Goal: Task Accomplishment & Management: Use online tool/utility

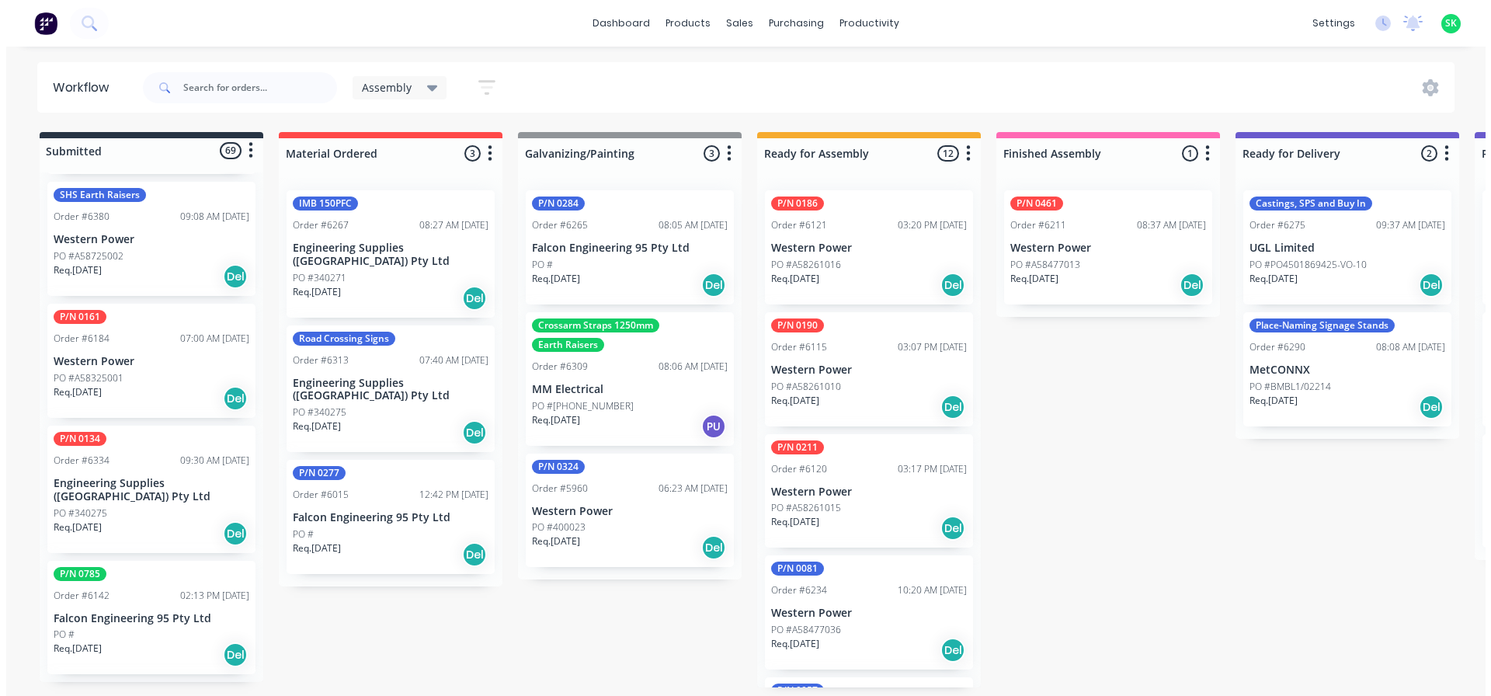
scroll to position [776, 0]
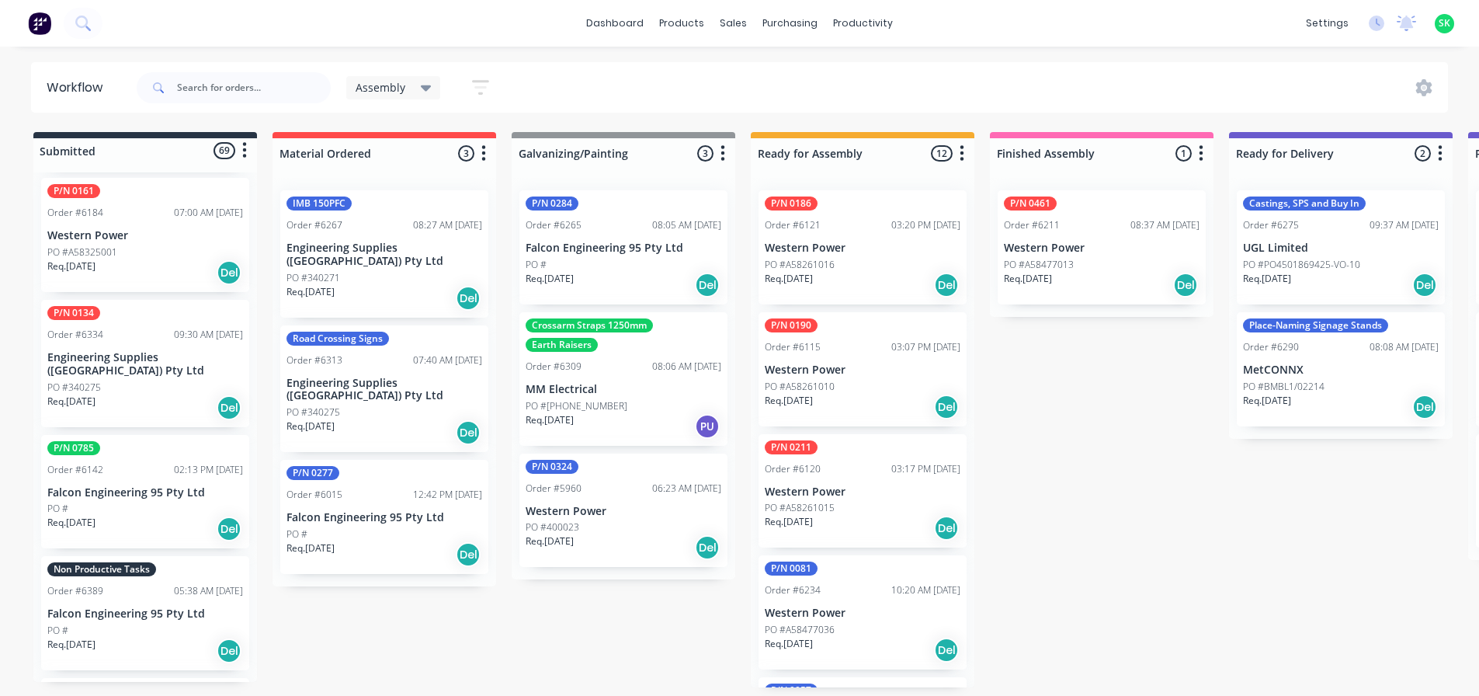
click at [125, 607] on p "Falcon Engineering 95 Pty Ltd" at bounding box center [145, 613] width 196 height 13
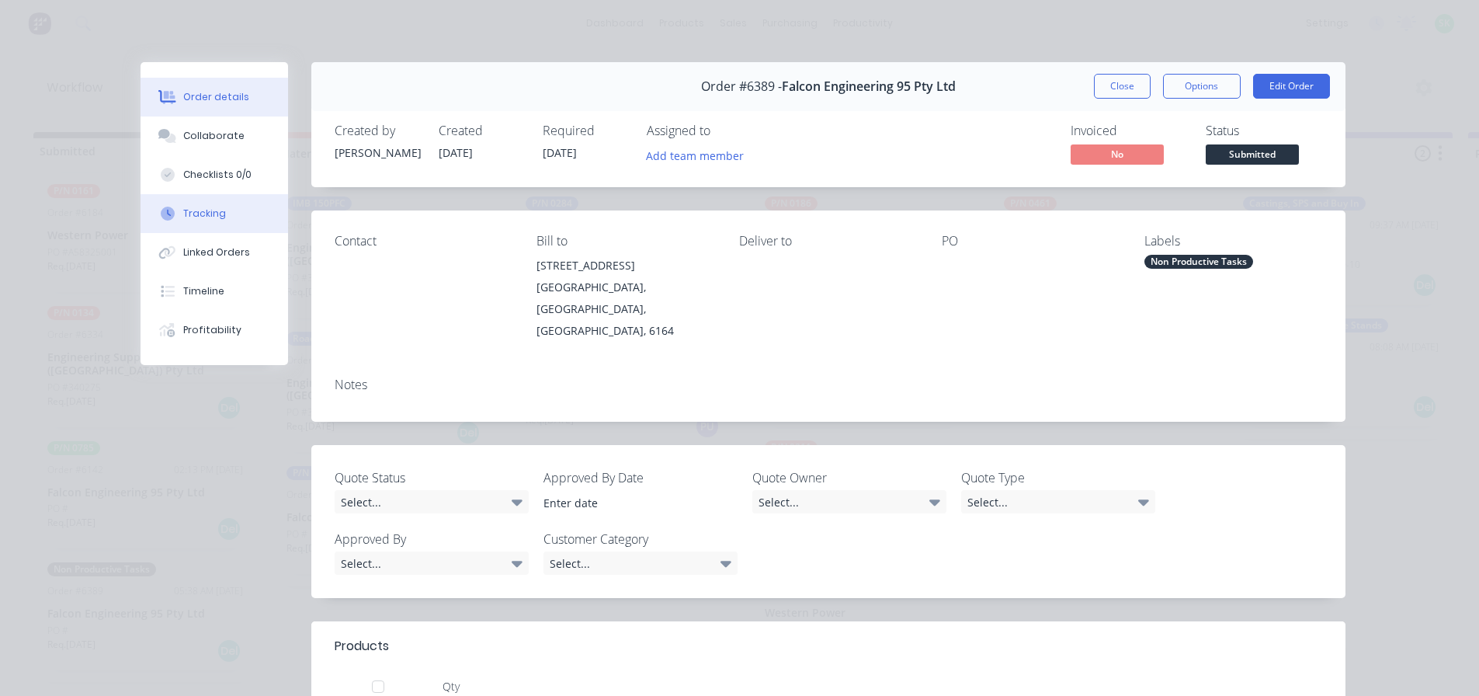
click at [210, 205] on button "Tracking" at bounding box center [215, 213] width 148 height 39
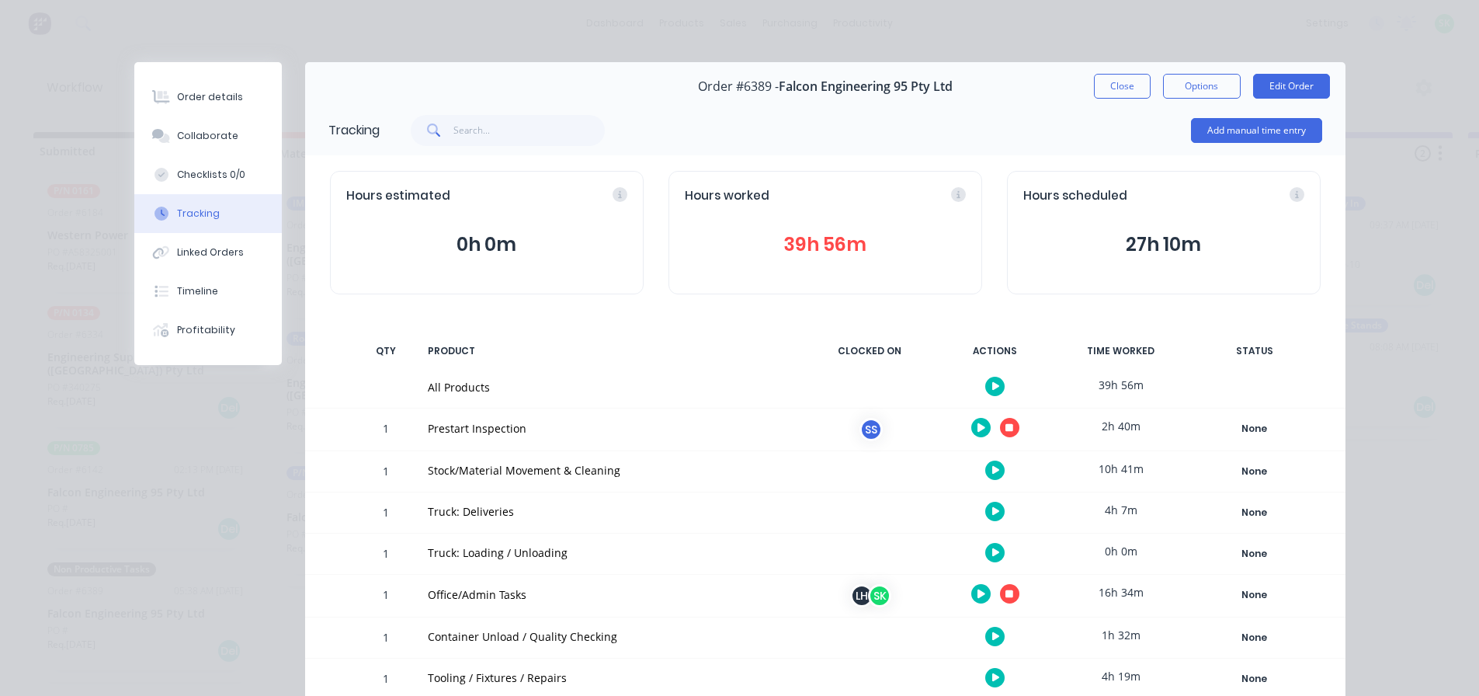
click at [1008, 432] on button "button" at bounding box center [1009, 427] width 19 height 19
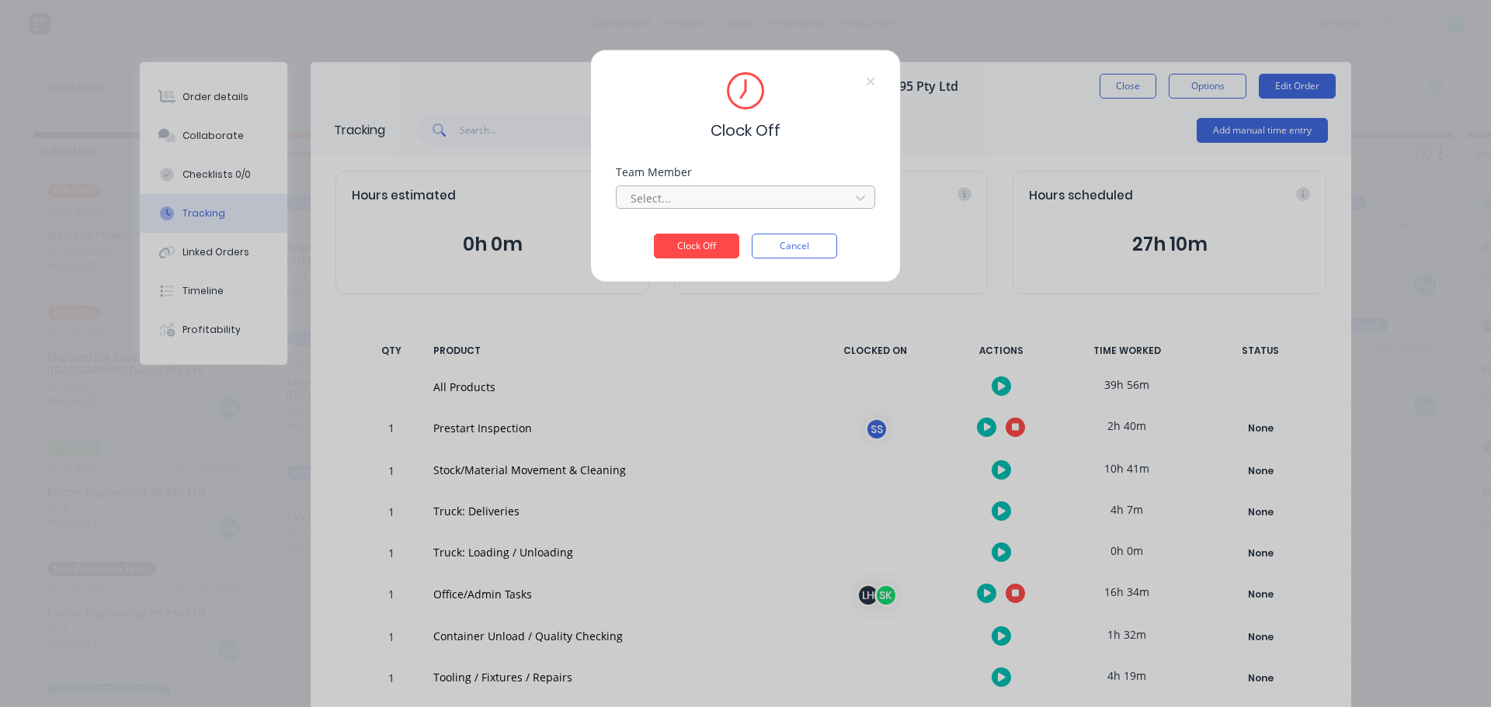
click at [821, 199] on div at bounding box center [735, 198] width 213 height 19
click at [758, 233] on div "[PERSON_NAME]" at bounding box center [745, 232] width 259 height 29
click at [727, 248] on button "Clock Off" at bounding box center [696, 246] width 85 height 25
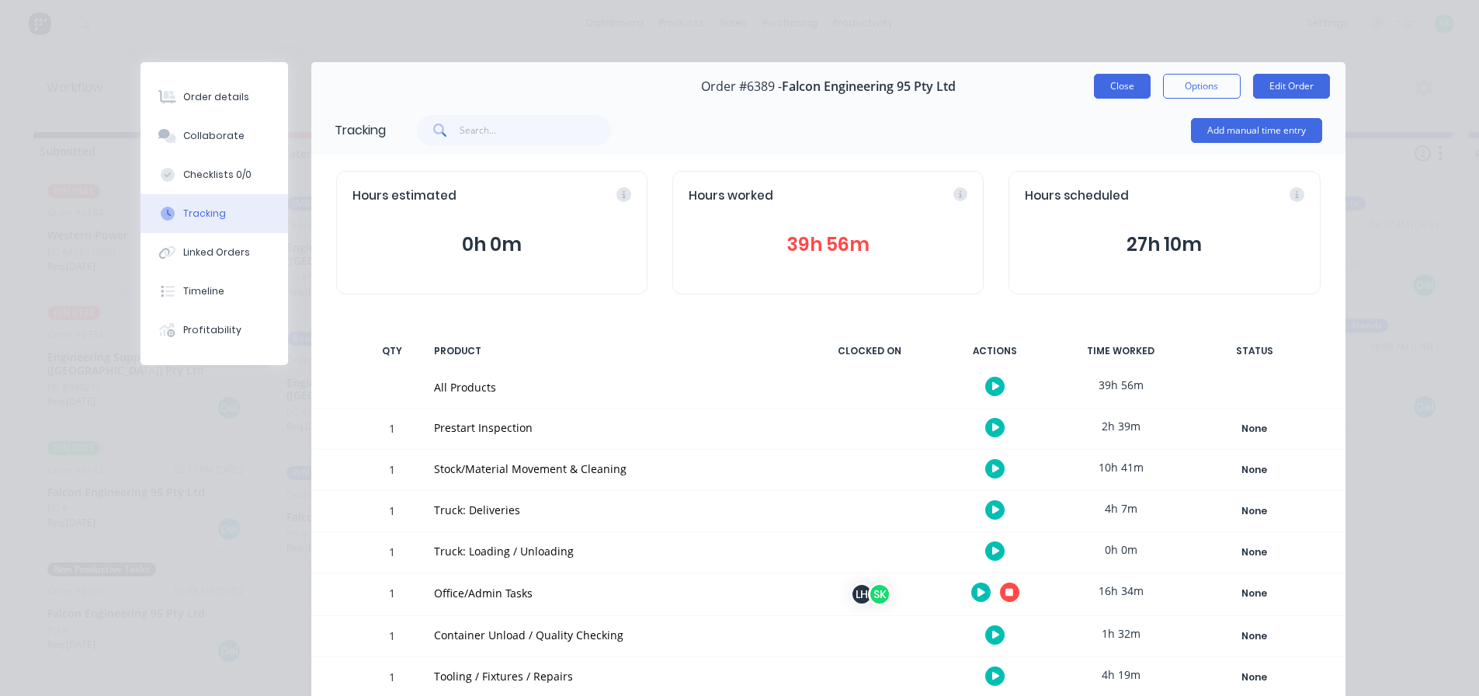
click at [1131, 82] on button "Close" at bounding box center [1122, 86] width 57 height 25
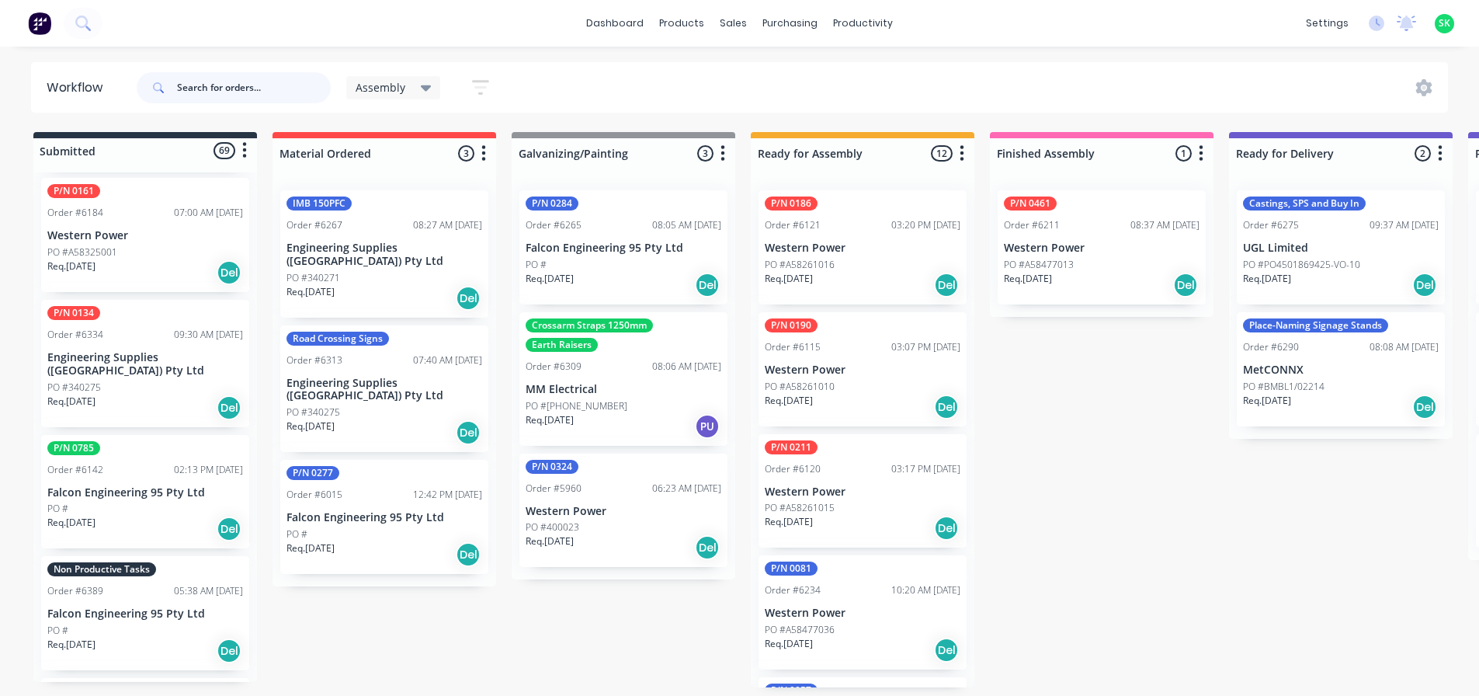
click at [185, 79] on input "text" at bounding box center [254, 87] width 154 height 31
drag, startPoint x: 200, startPoint y: 89, endPoint x: 125, endPoint y: 66, distance: 78.8
click at [127, 68] on header "Workflow 1 Assembly Save new view None edit Assembly (Default) edit Fabrication…" at bounding box center [740, 87] width 1418 height 50
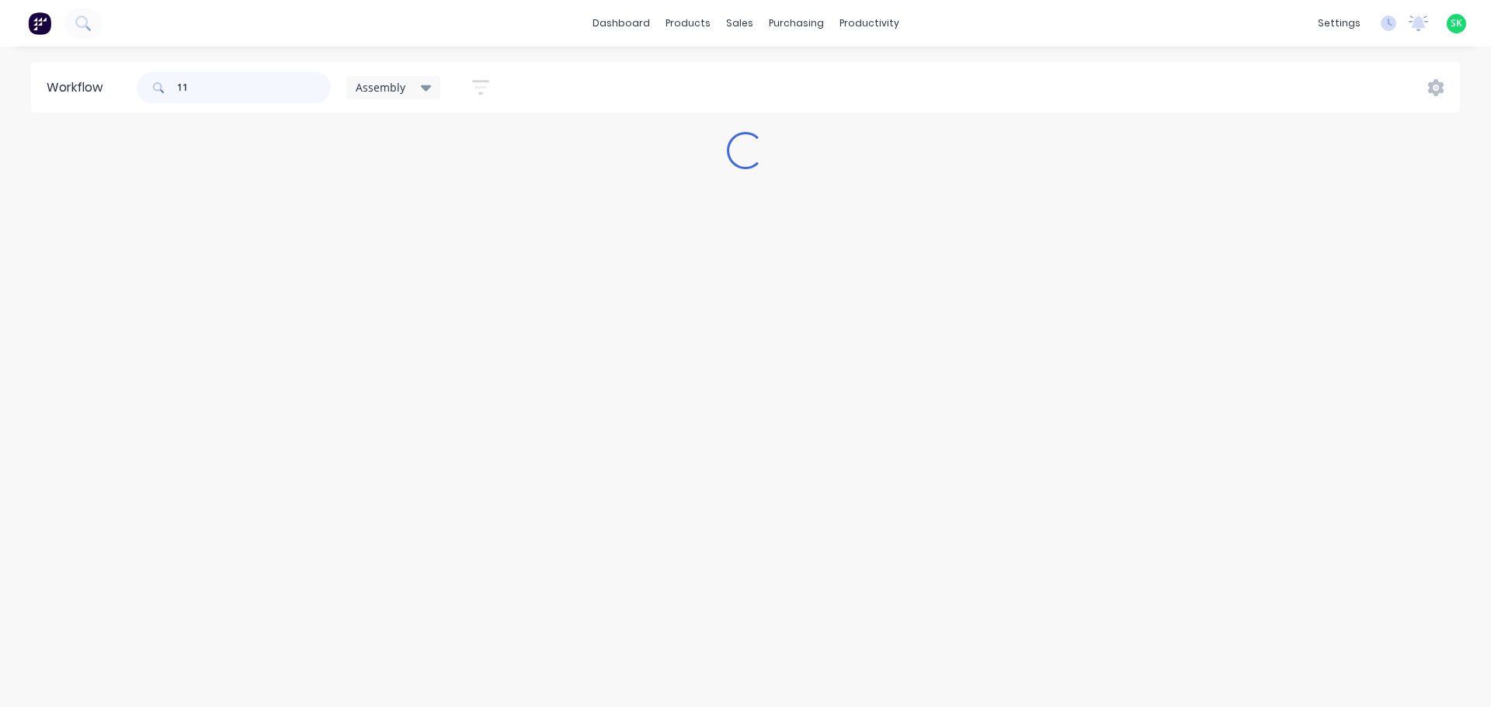
type input "1"
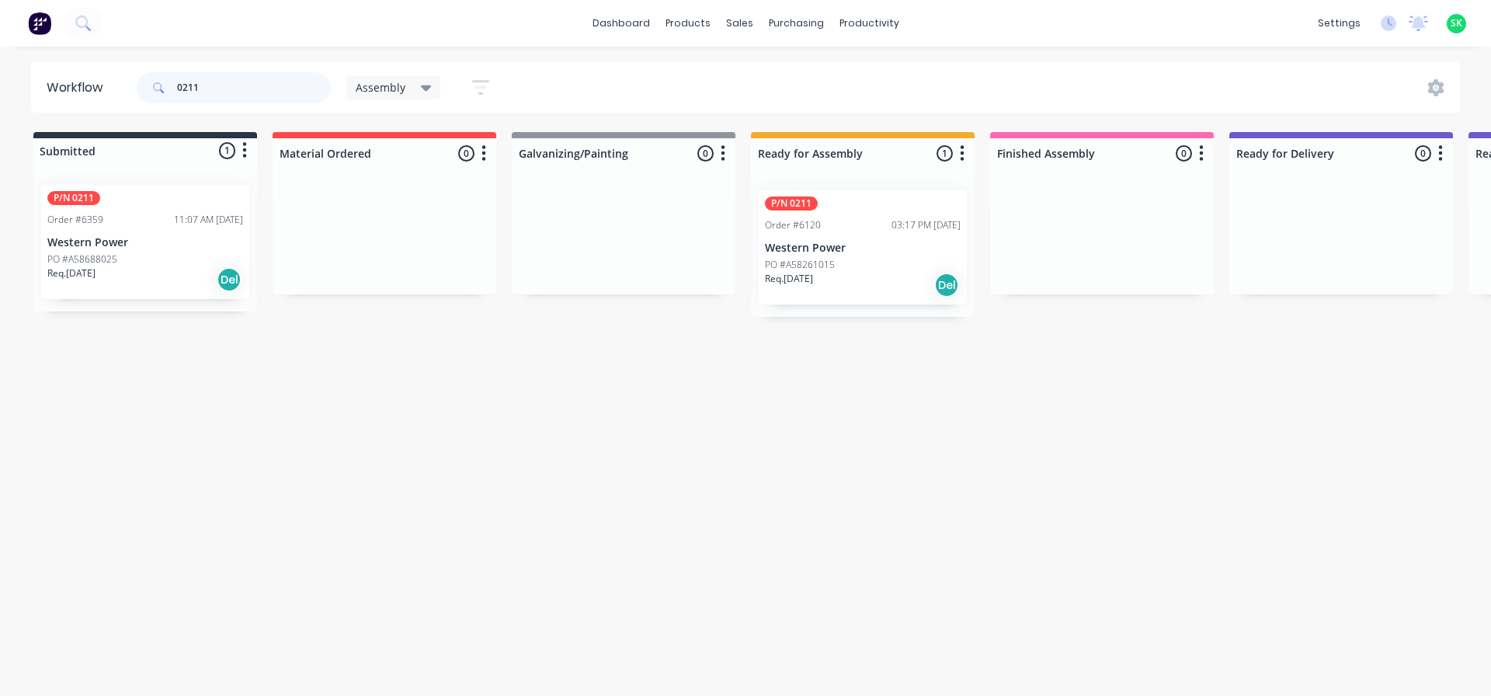
type input "0211"
click at [827, 245] on p "Western Power" at bounding box center [863, 247] width 196 height 13
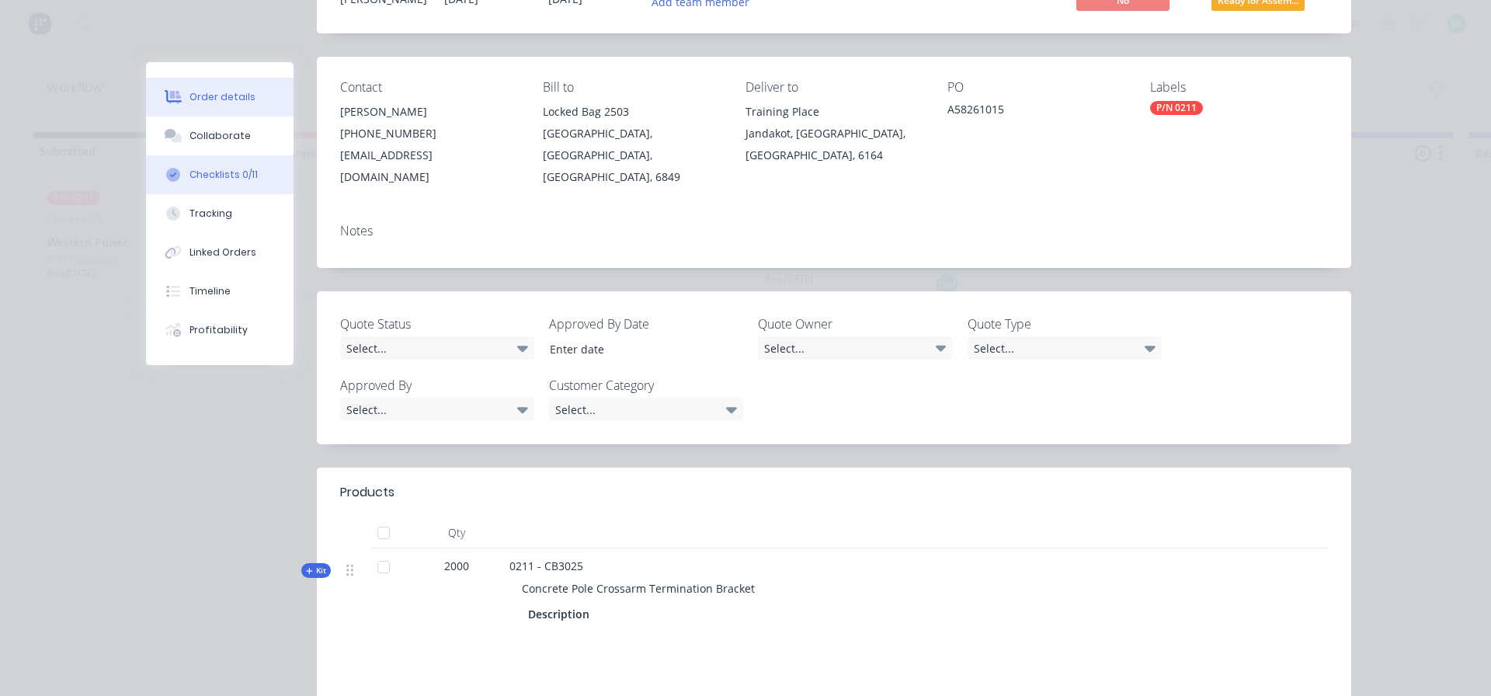
scroll to position [155, 0]
click at [199, 214] on div "Tracking" at bounding box center [210, 214] width 43 height 14
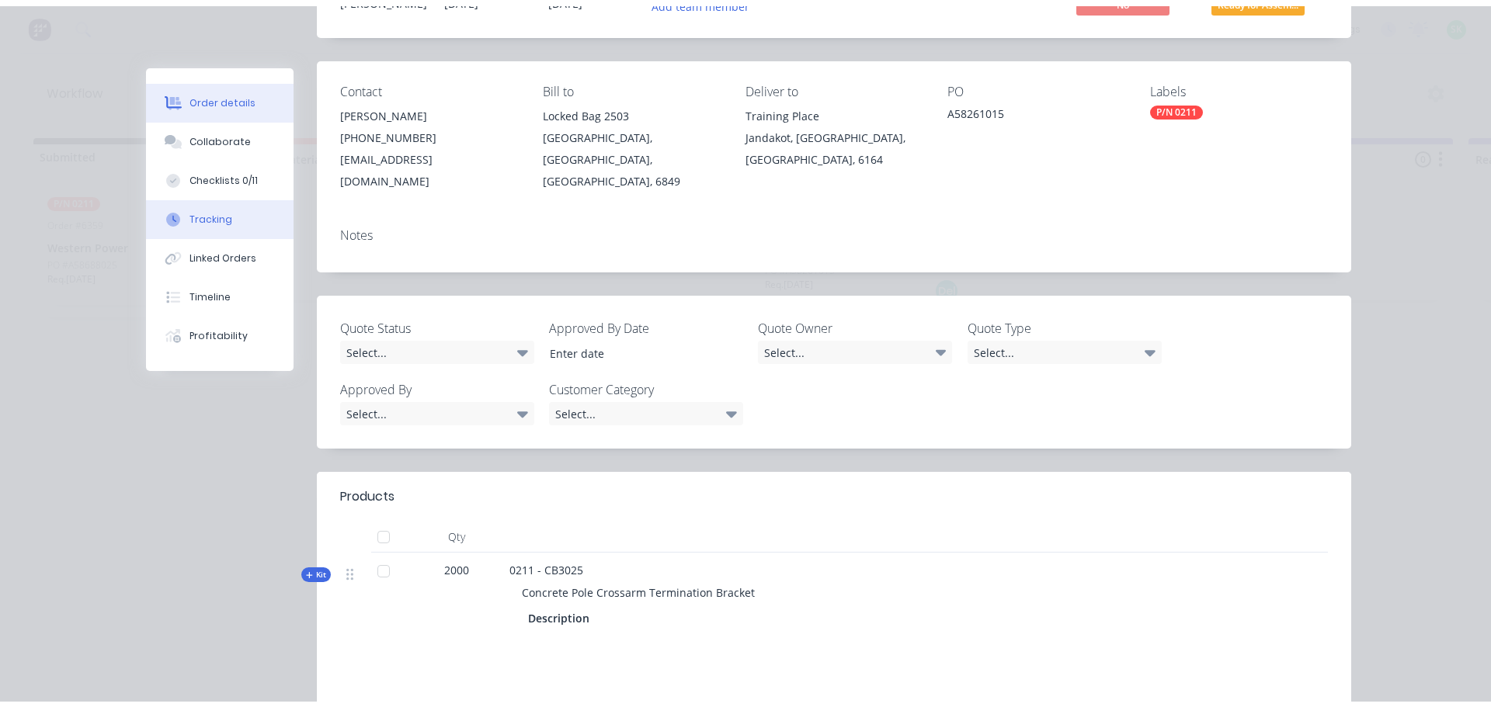
scroll to position [0, 0]
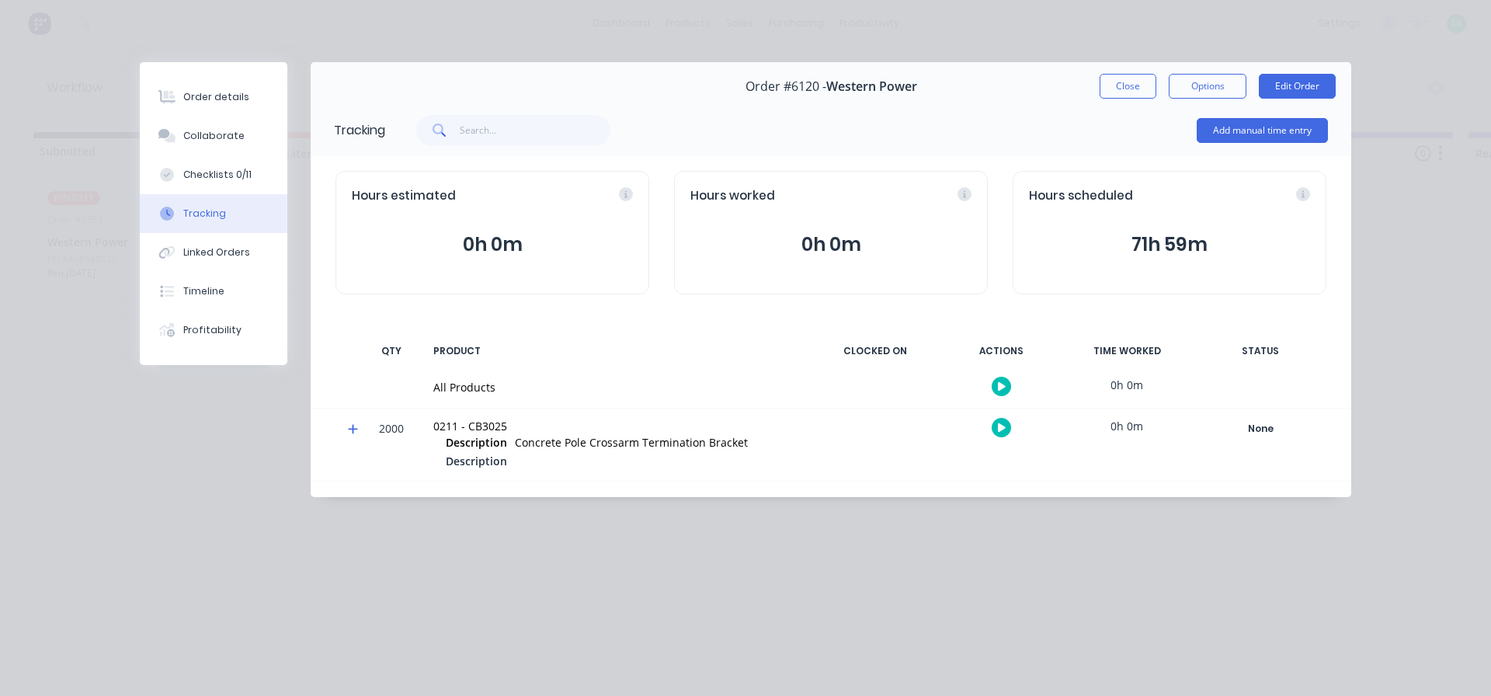
click at [996, 388] on button "button" at bounding box center [1000, 386] width 19 height 19
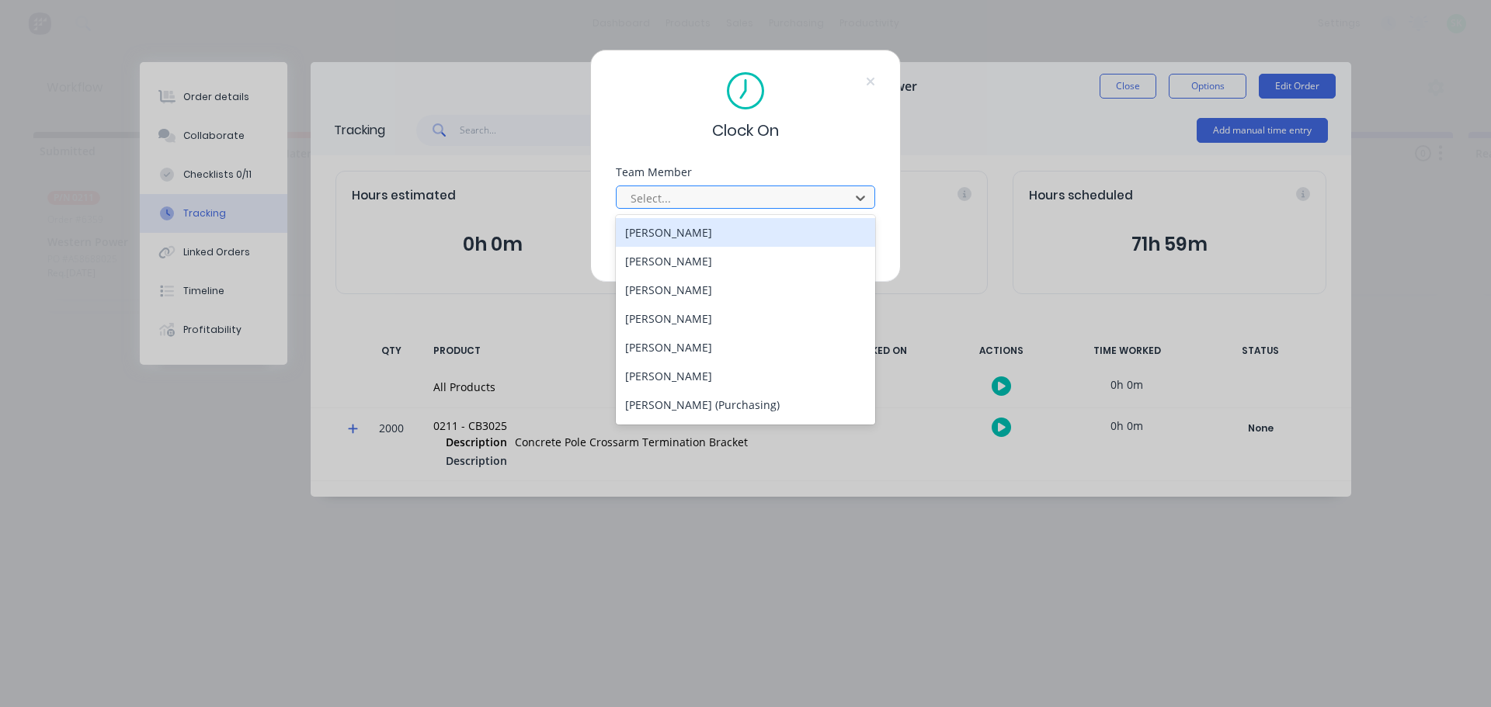
click at [754, 193] on div at bounding box center [735, 198] width 213 height 19
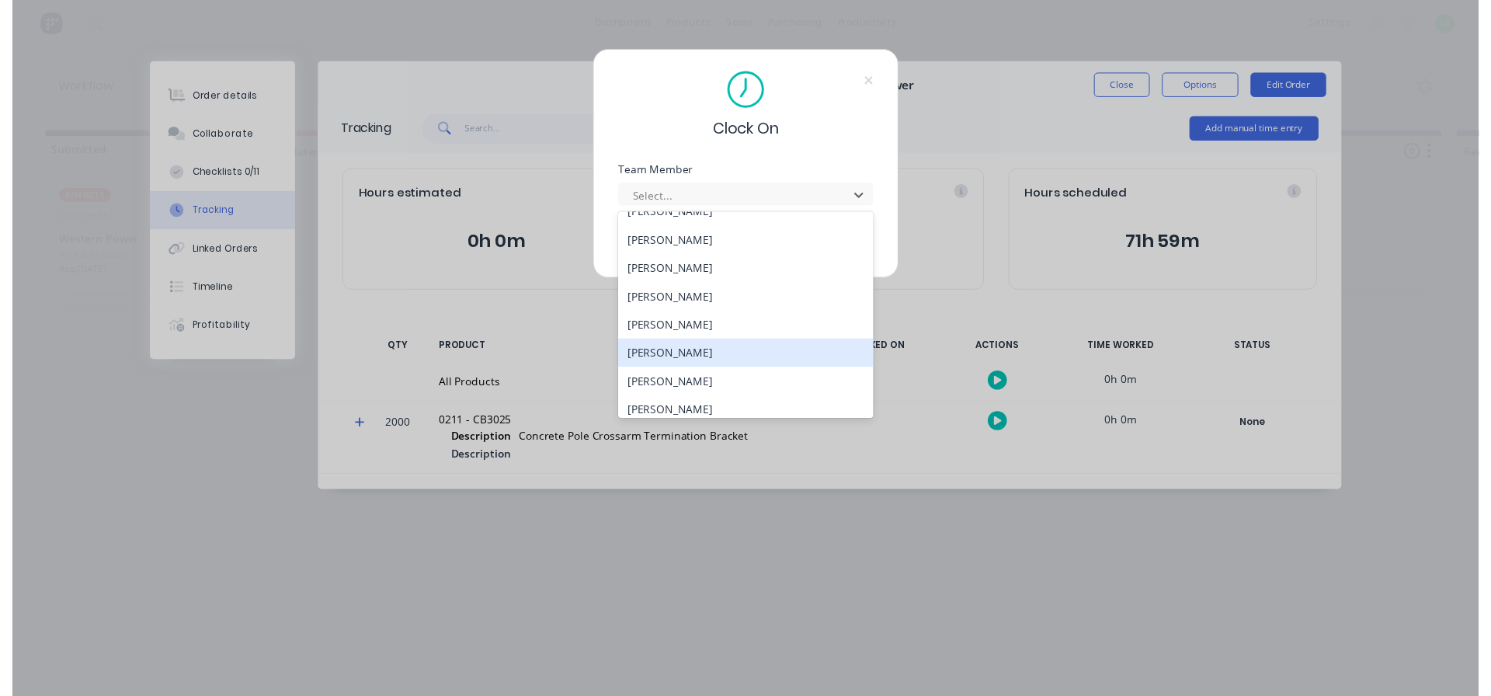
scroll to position [776, 0]
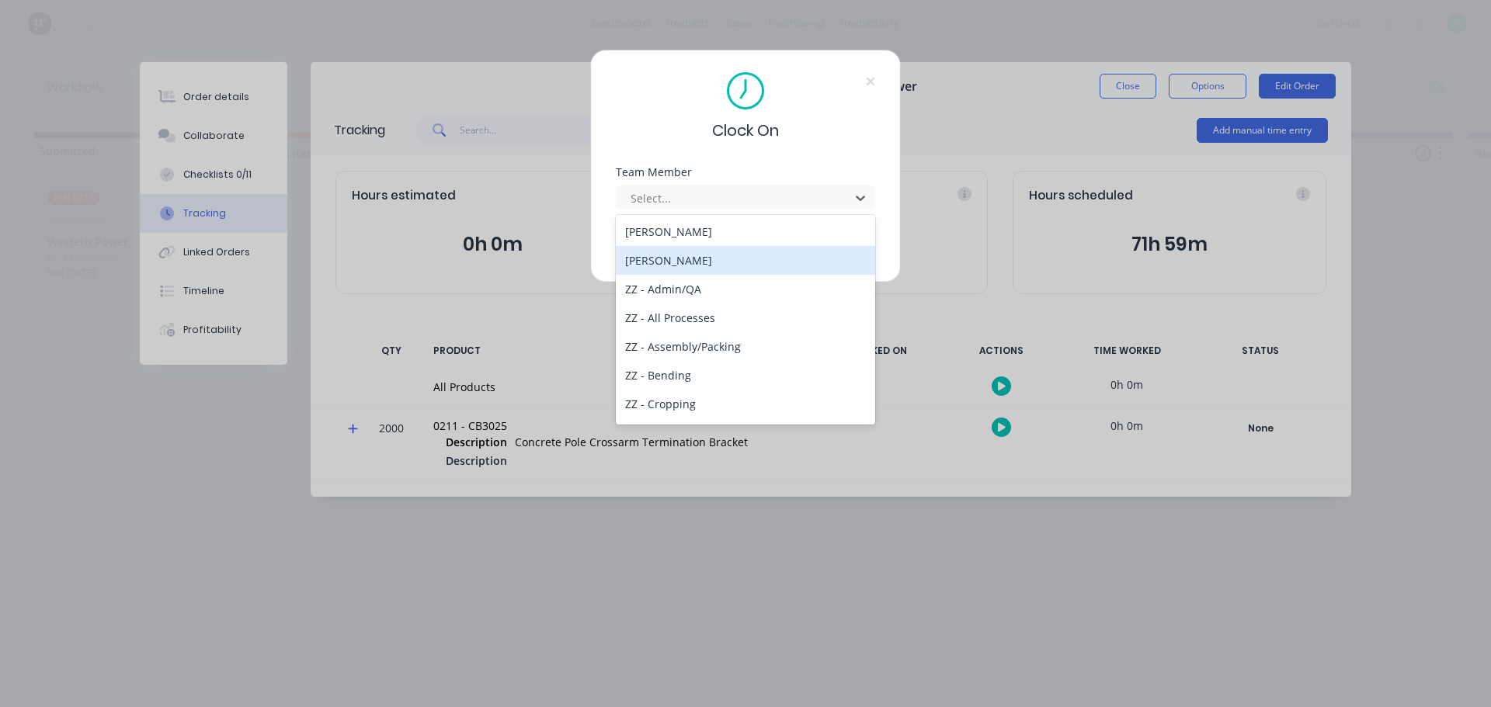
click at [692, 267] on div "[PERSON_NAME]" at bounding box center [745, 260] width 259 height 29
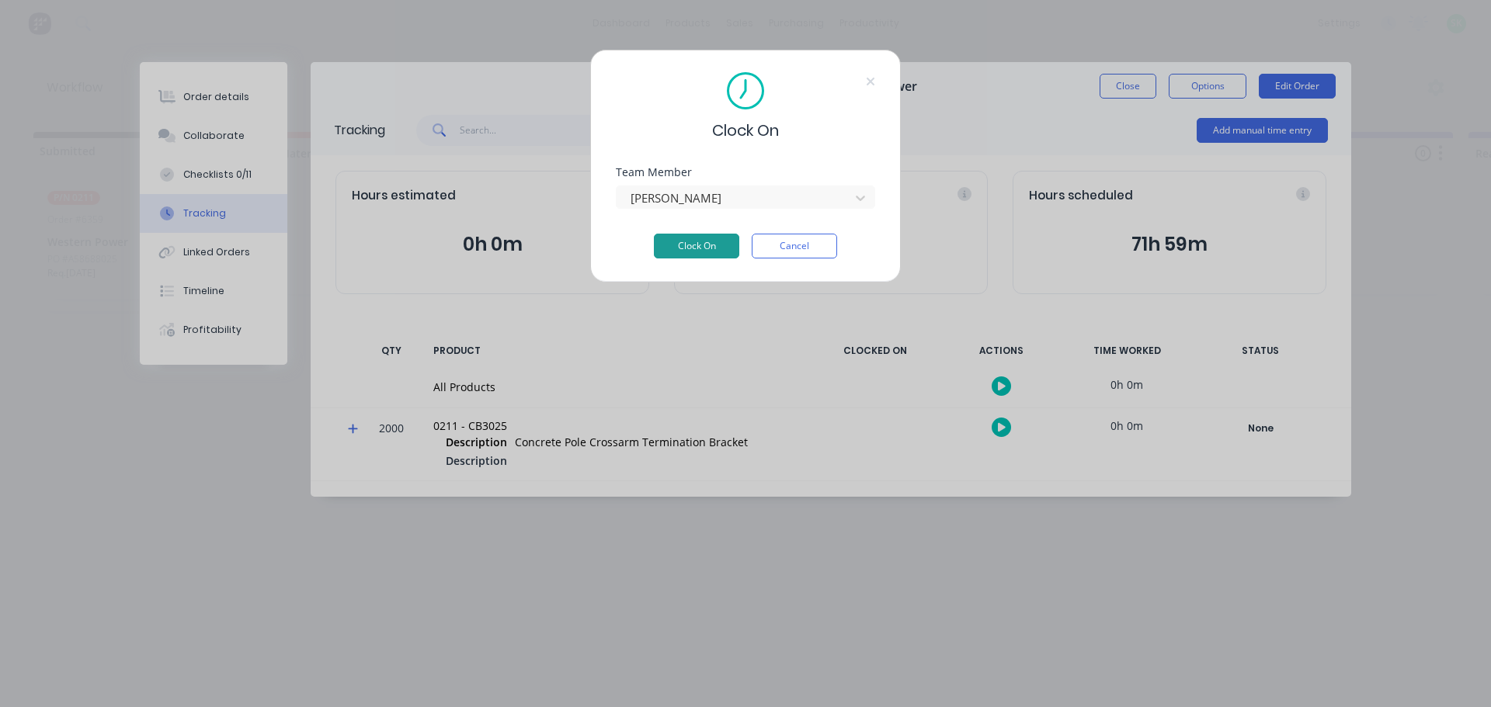
click at [680, 245] on button "Clock On" at bounding box center [696, 246] width 85 height 25
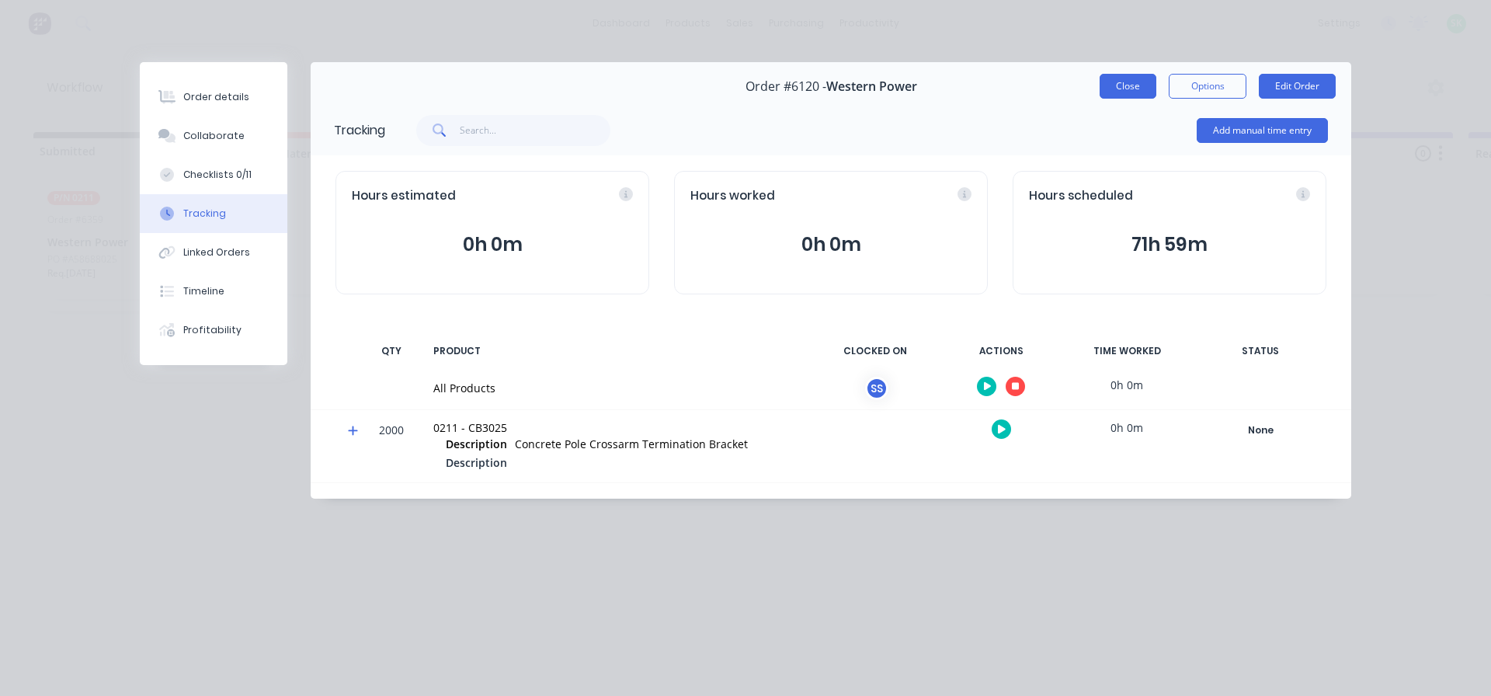
click at [1124, 93] on button "Close" at bounding box center [1127, 86] width 57 height 25
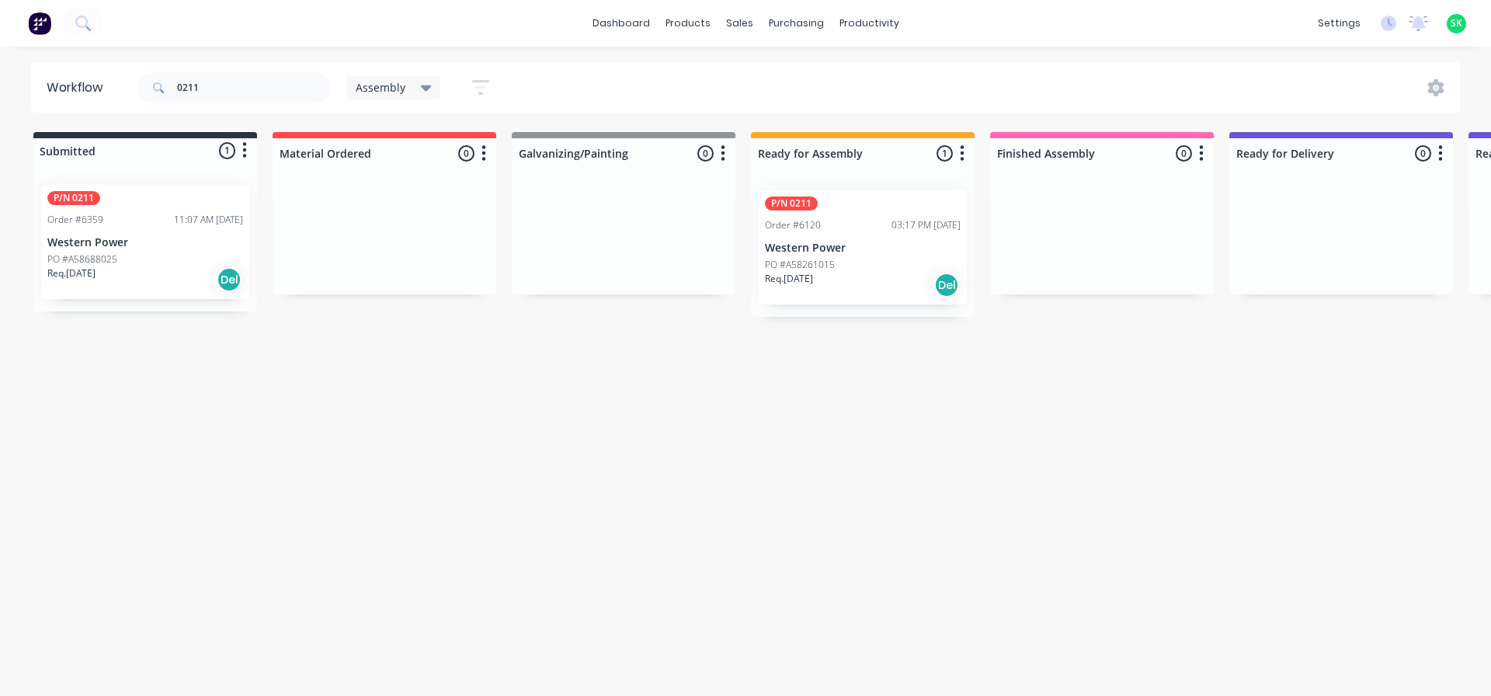
click at [94, 254] on p "PO #A58688025" at bounding box center [82, 259] width 70 height 14
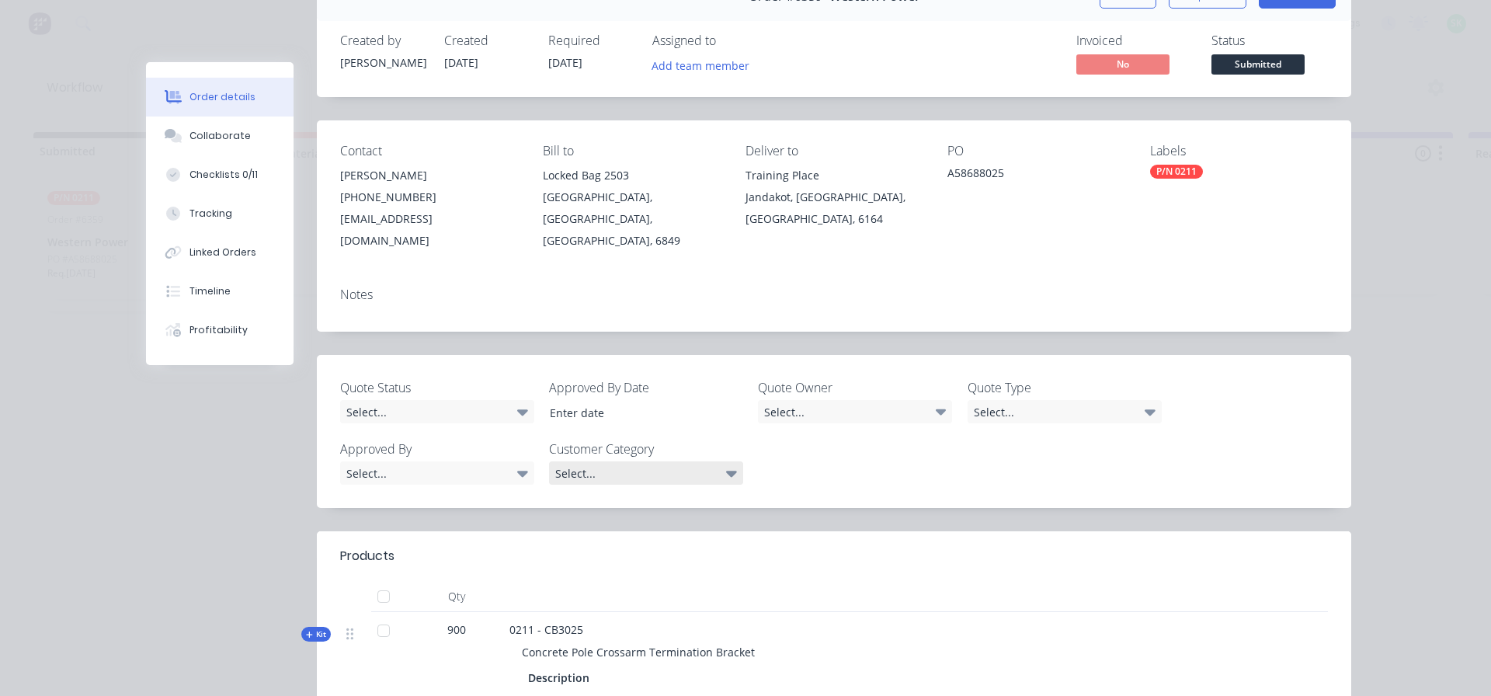
scroll to position [0, 0]
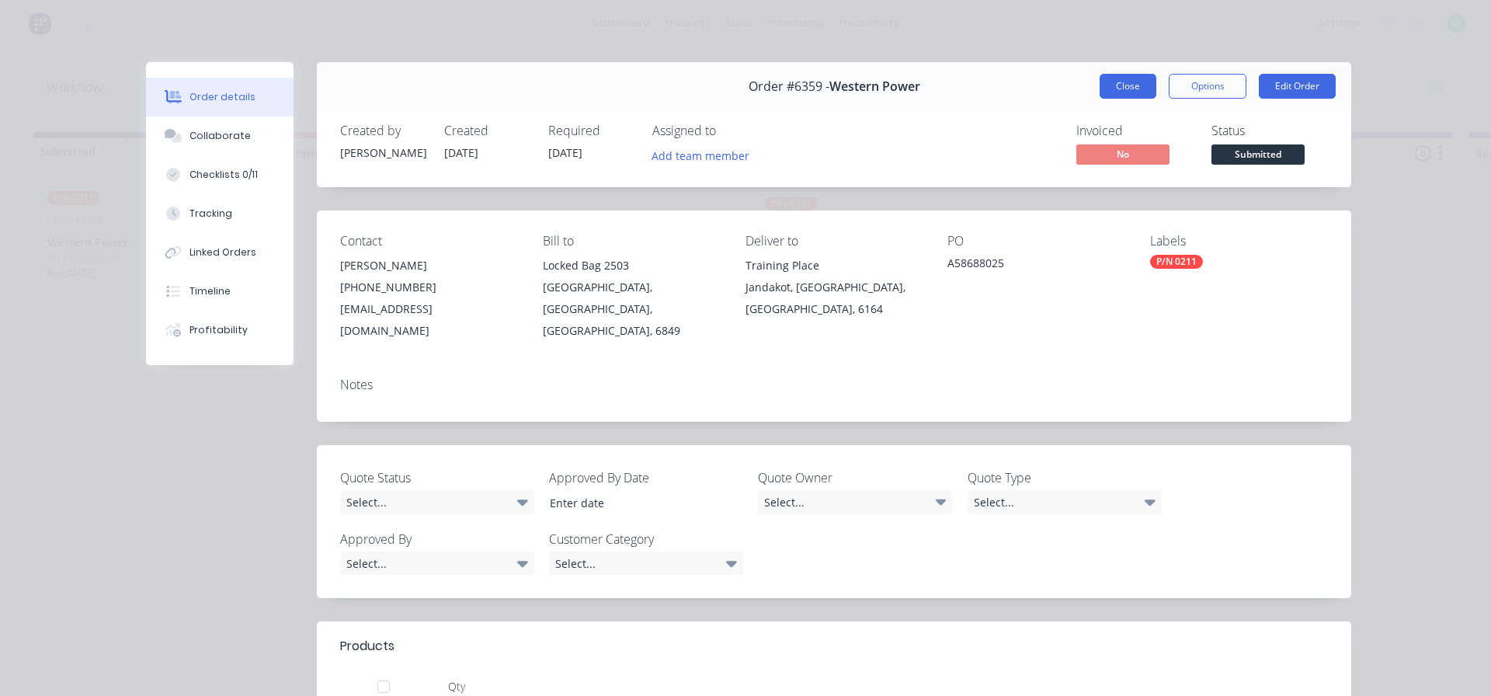
click at [1119, 80] on button "Close" at bounding box center [1127, 86] width 57 height 25
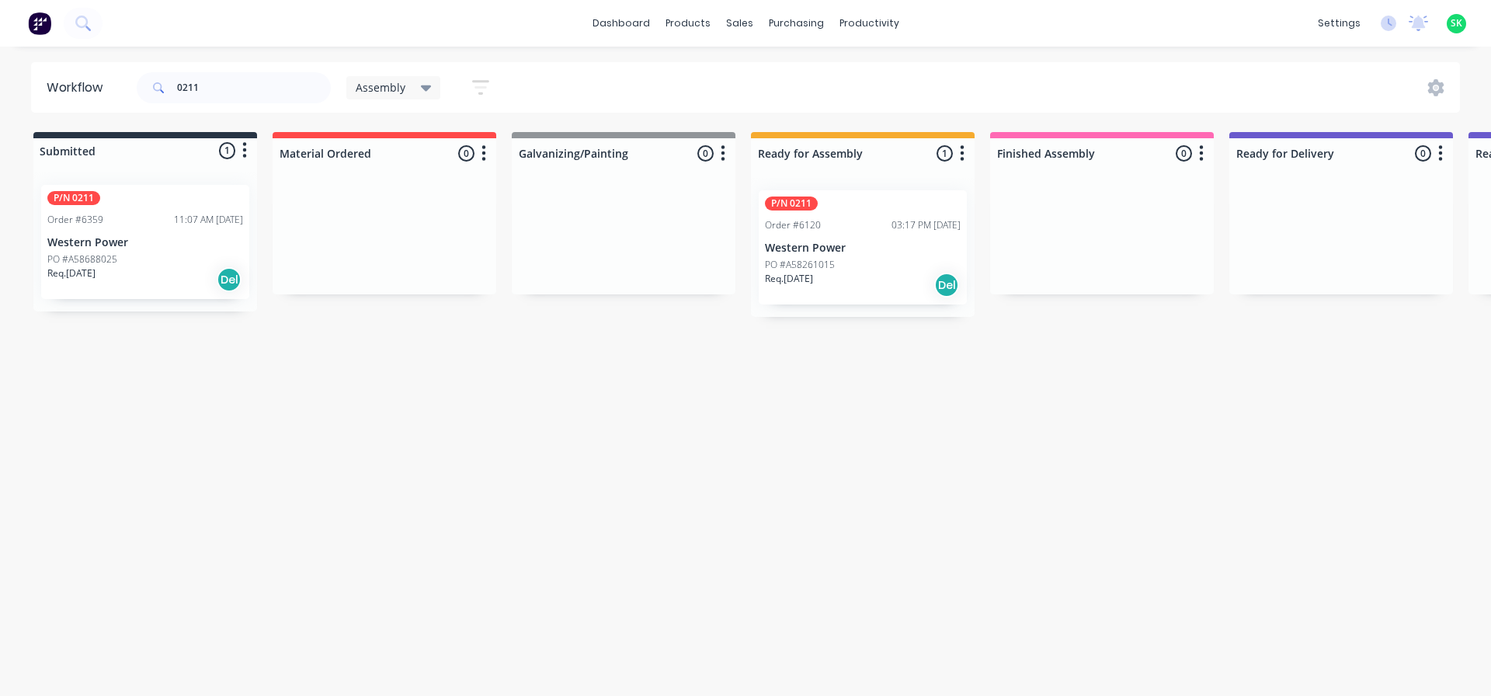
click at [822, 252] on p "Western Power" at bounding box center [863, 247] width 196 height 13
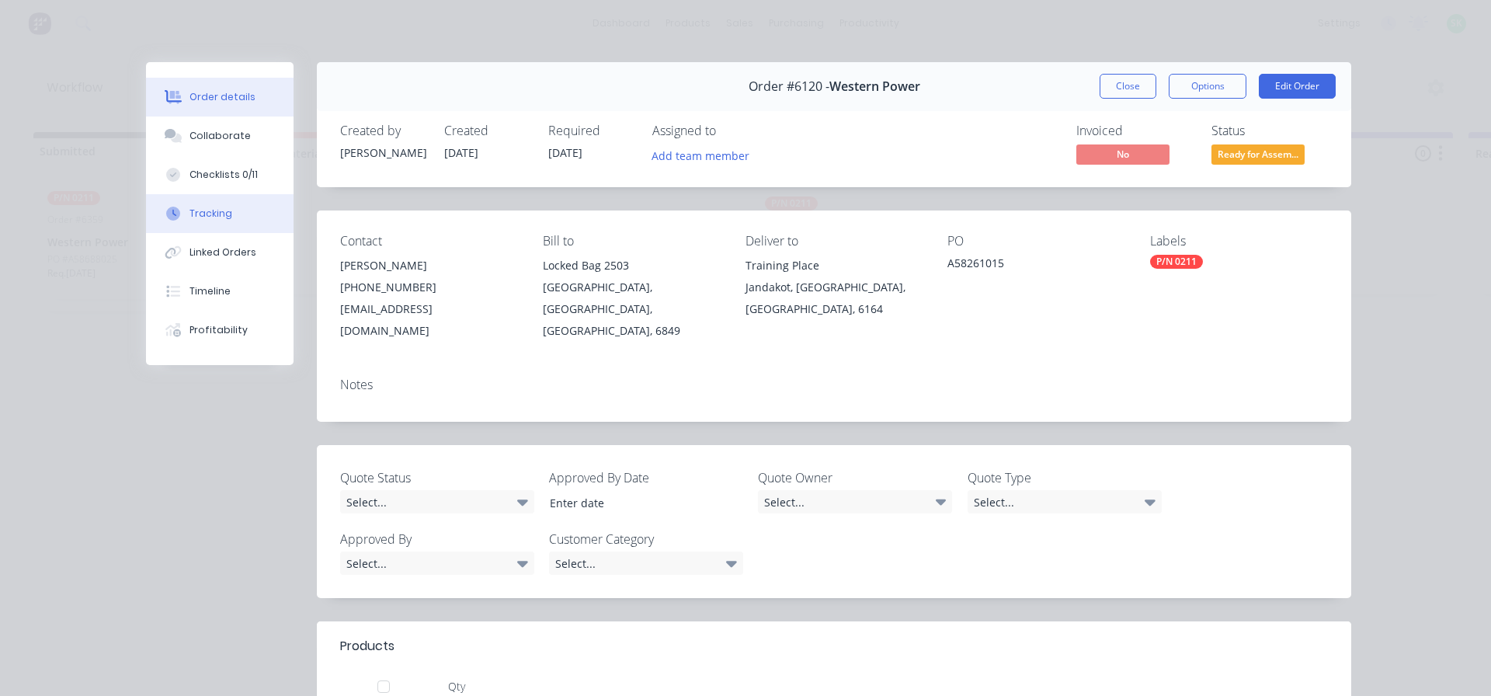
click at [227, 217] on button "Tracking" at bounding box center [220, 213] width 148 height 39
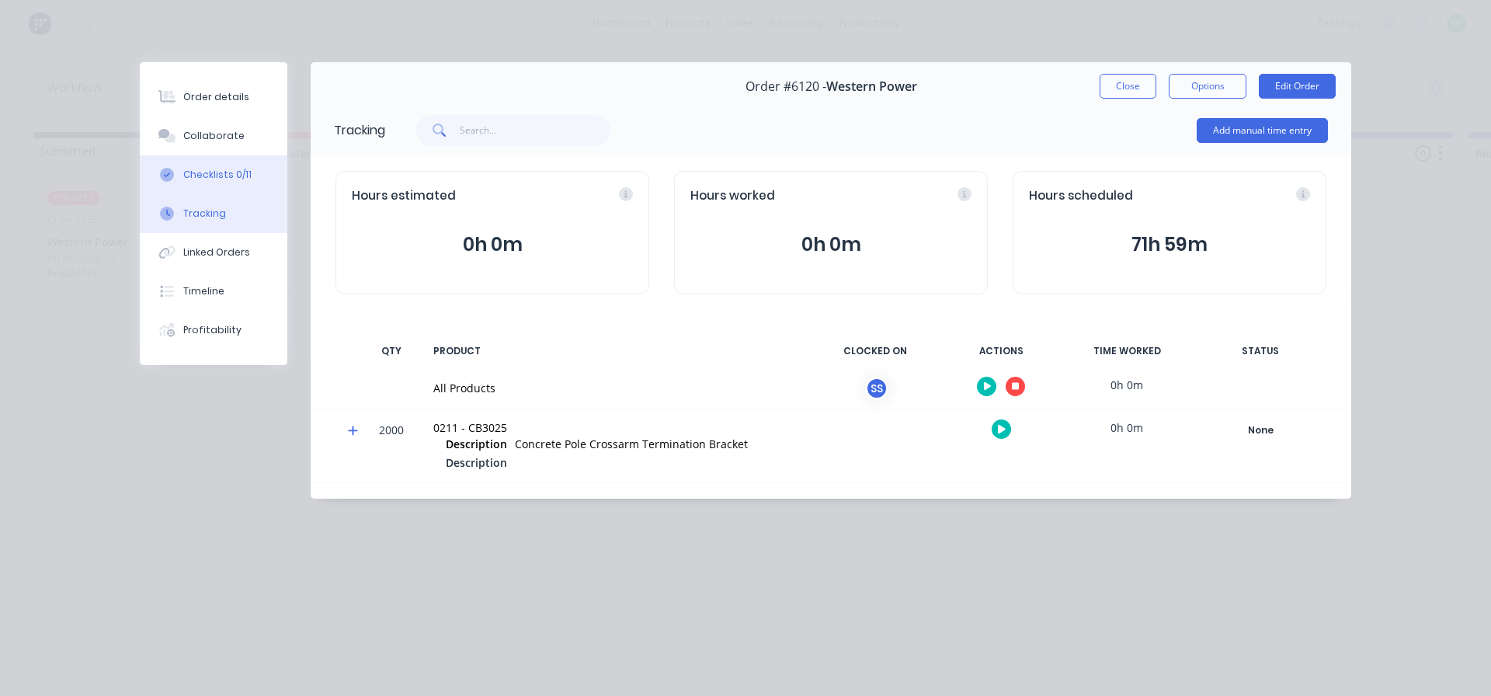
click at [221, 175] on div "Checklists 0/11" at bounding box center [217, 175] width 68 height 14
